Goal: Use online tool/utility: Utilize a website feature to perform a specific function

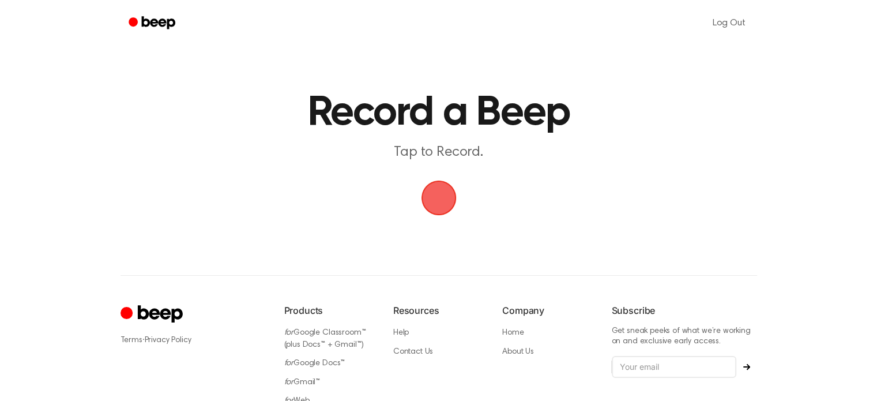
click at [451, 204] on span "button" at bounding box center [438, 197] width 39 height 39
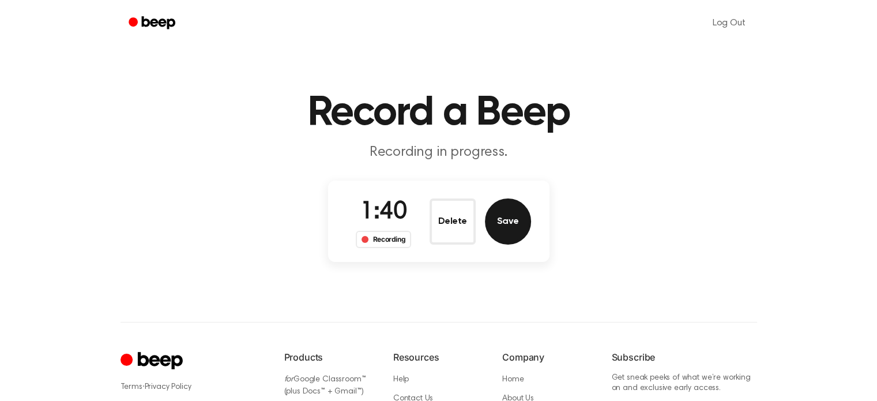
click at [507, 240] on button "Save" at bounding box center [508, 221] width 46 height 46
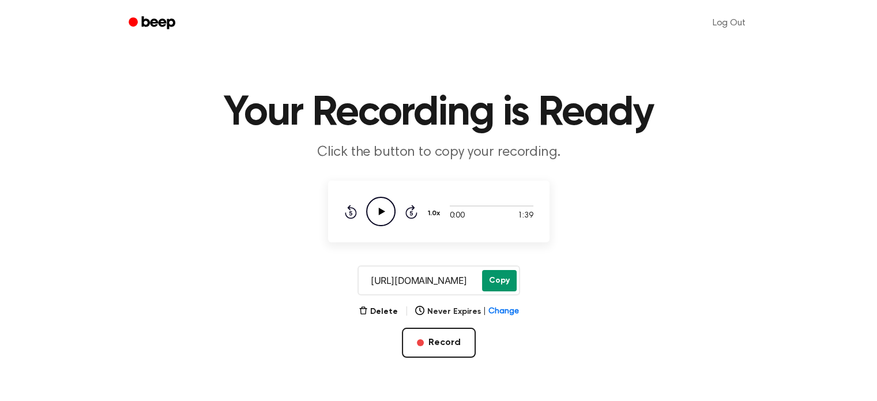
click at [503, 274] on button "Copy" at bounding box center [499, 280] width 35 height 21
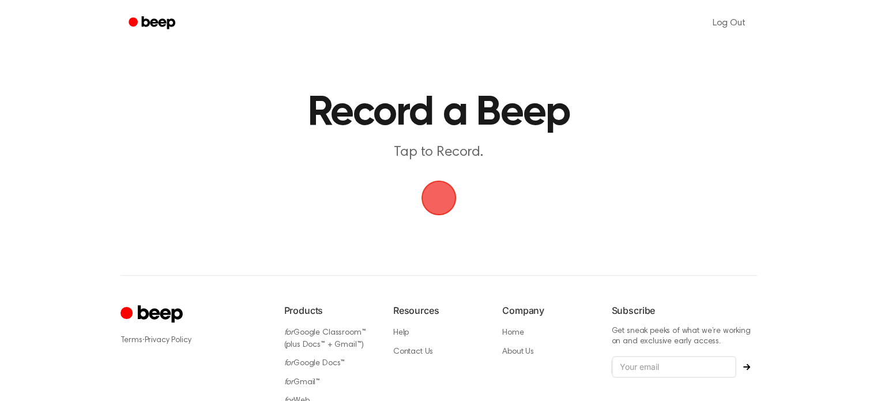
click at [452, 202] on span "button" at bounding box center [439, 198] width 54 height 54
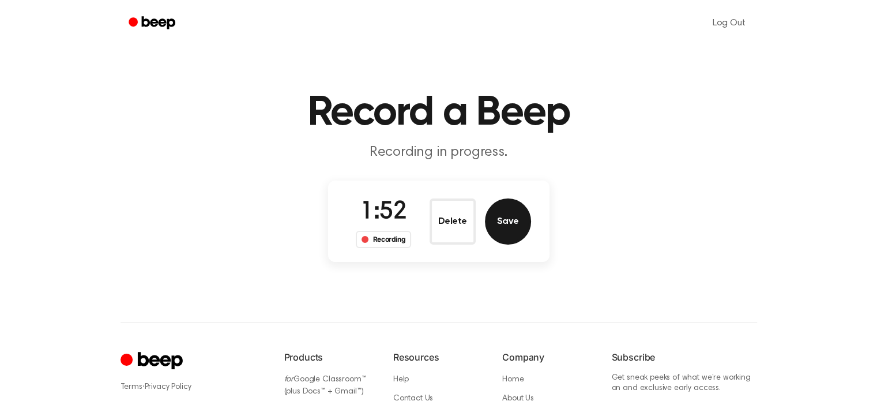
click at [507, 211] on button "Save" at bounding box center [508, 221] width 46 height 46
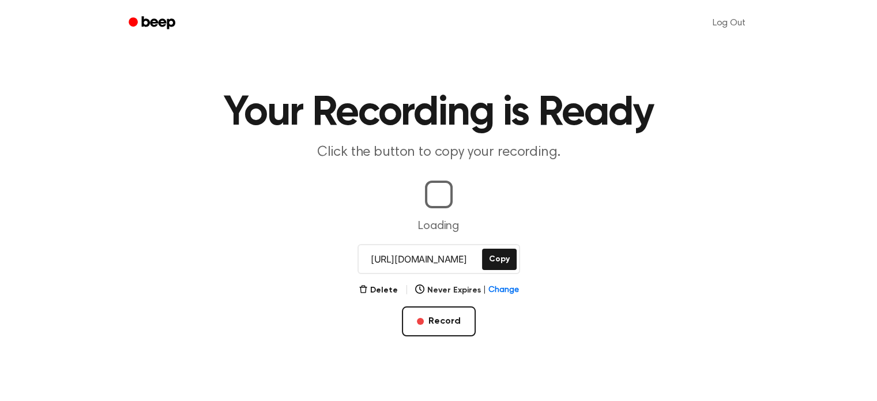
scroll to position [0, 7]
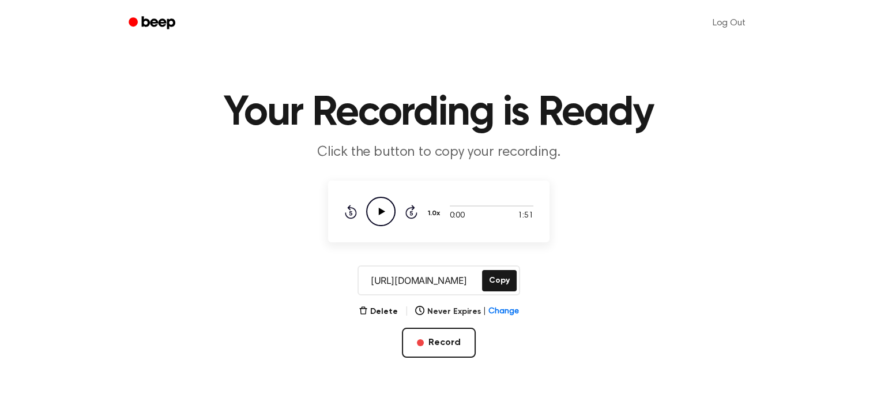
drag, startPoint x: 176, startPoint y: 281, endPoint x: 243, endPoint y: 282, distance: 66.9
click at [176, 281] on div "https://beep.audio/MKIwUDL Copy" at bounding box center [438, 280] width 849 height 30
click at [488, 284] on button "Copy" at bounding box center [499, 280] width 35 height 21
